Goal: Register for event/course

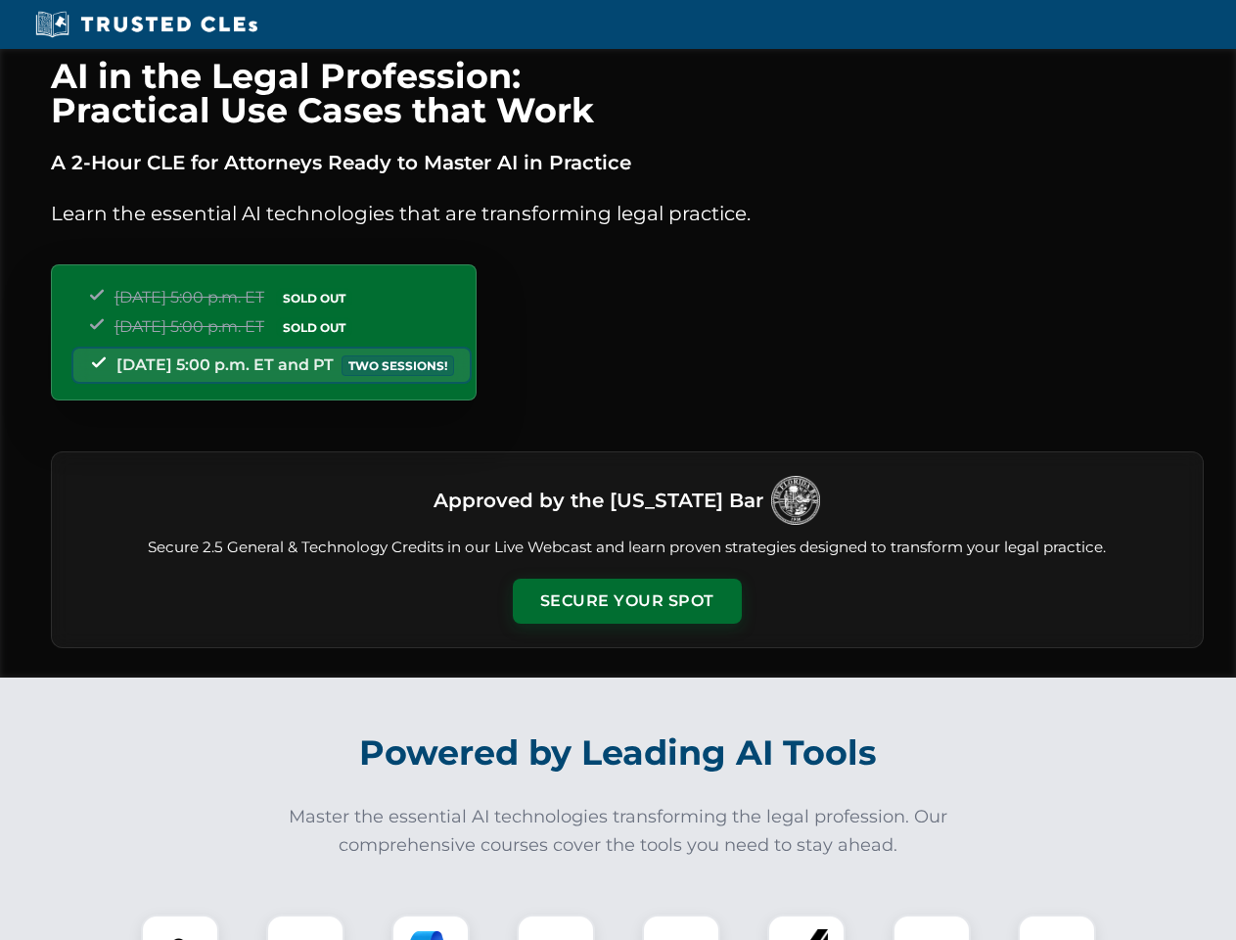
click at [627, 601] on button "Secure Your Spot" at bounding box center [627, 601] width 229 height 45
click at [180, 927] on img at bounding box center [180, 953] width 57 height 57
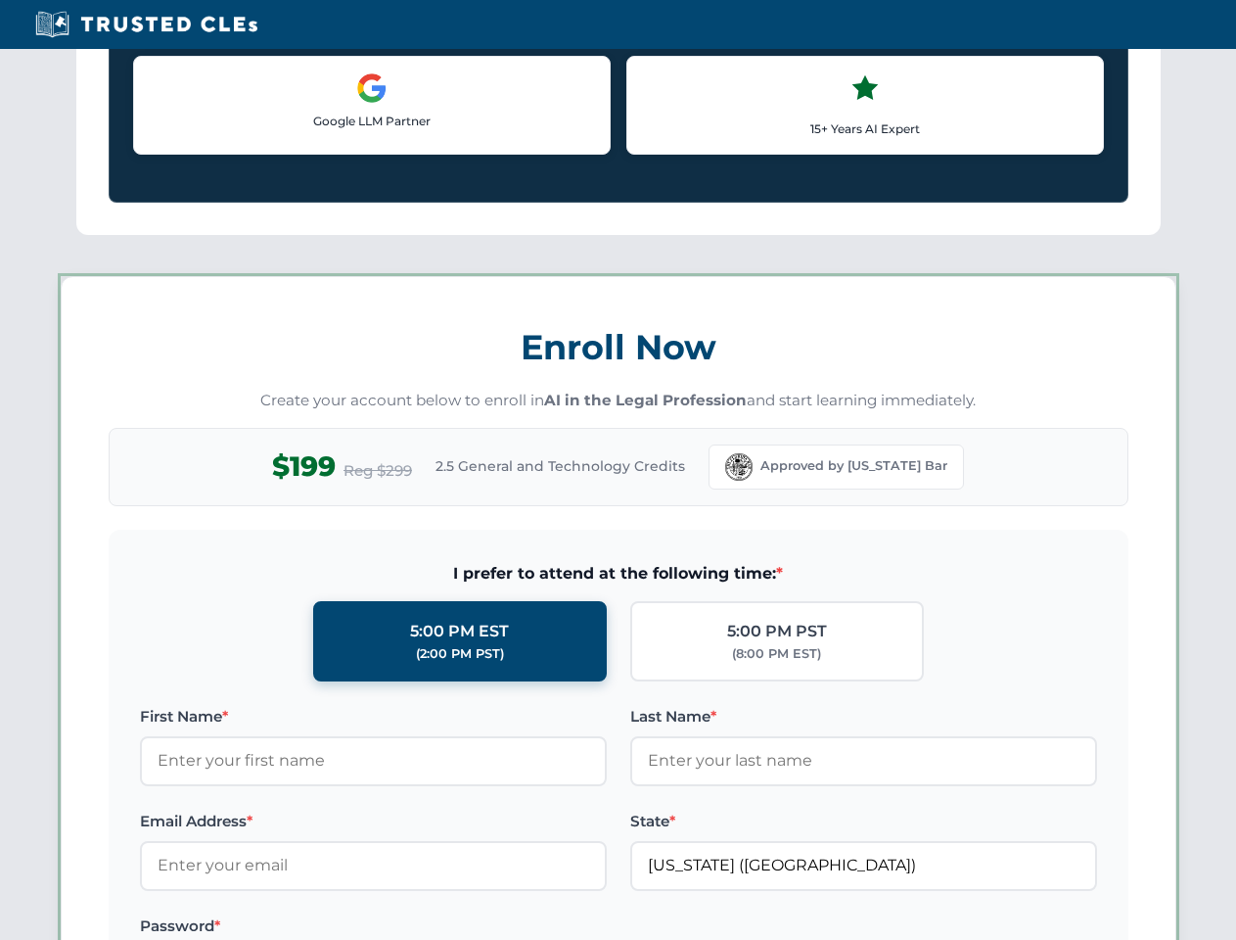
click at [431, 927] on label "Password *" at bounding box center [373, 925] width 467 height 23
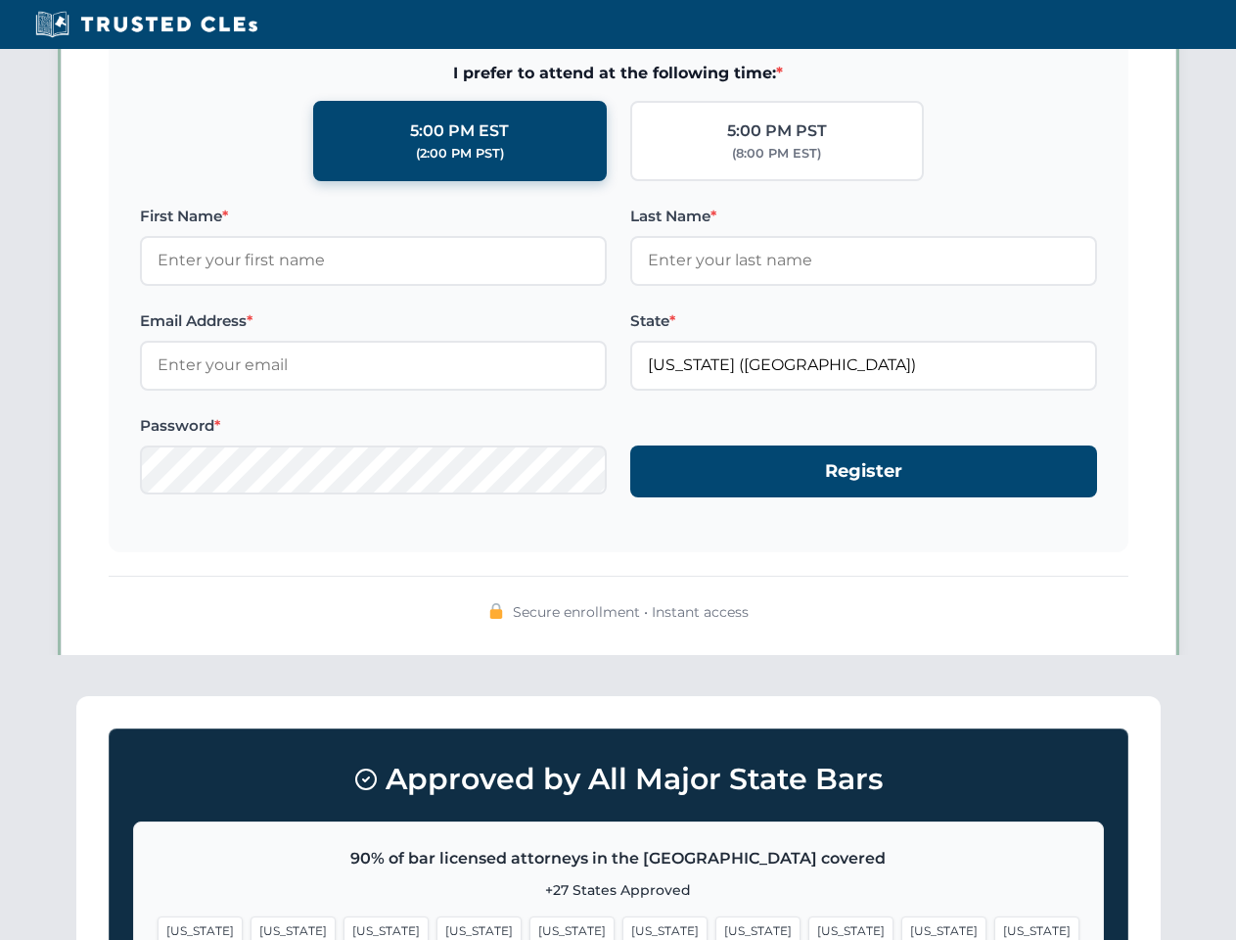
click at [902, 927] on span "[US_STATE]" at bounding box center [944, 930] width 85 height 28
